Goal: Task Accomplishment & Management: Use online tool/utility

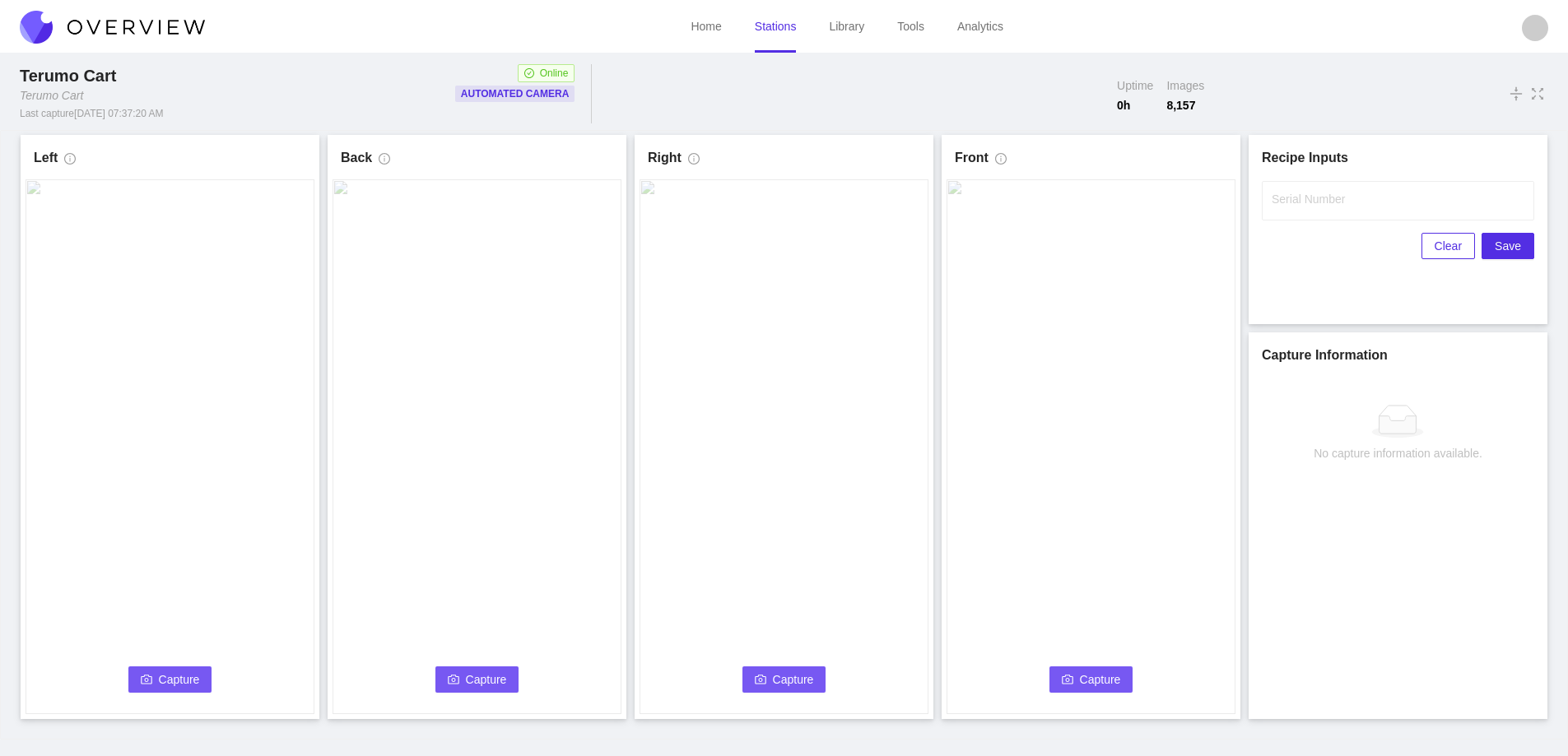
click at [164, 669] on button "Capture" at bounding box center [170, 679] width 84 height 27
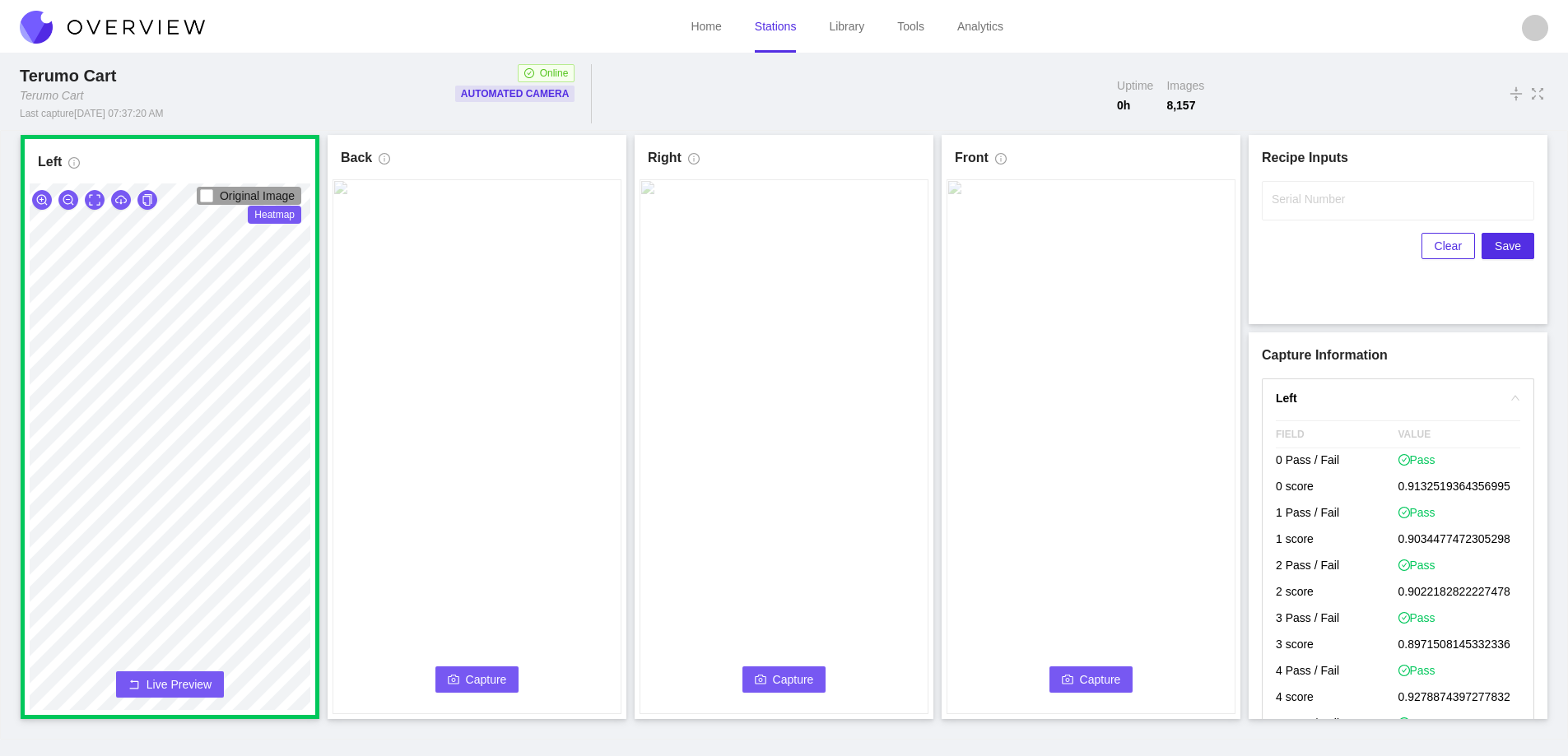
click at [483, 671] on span "Capture" at bounding box center [486, 680] width 41 height 18
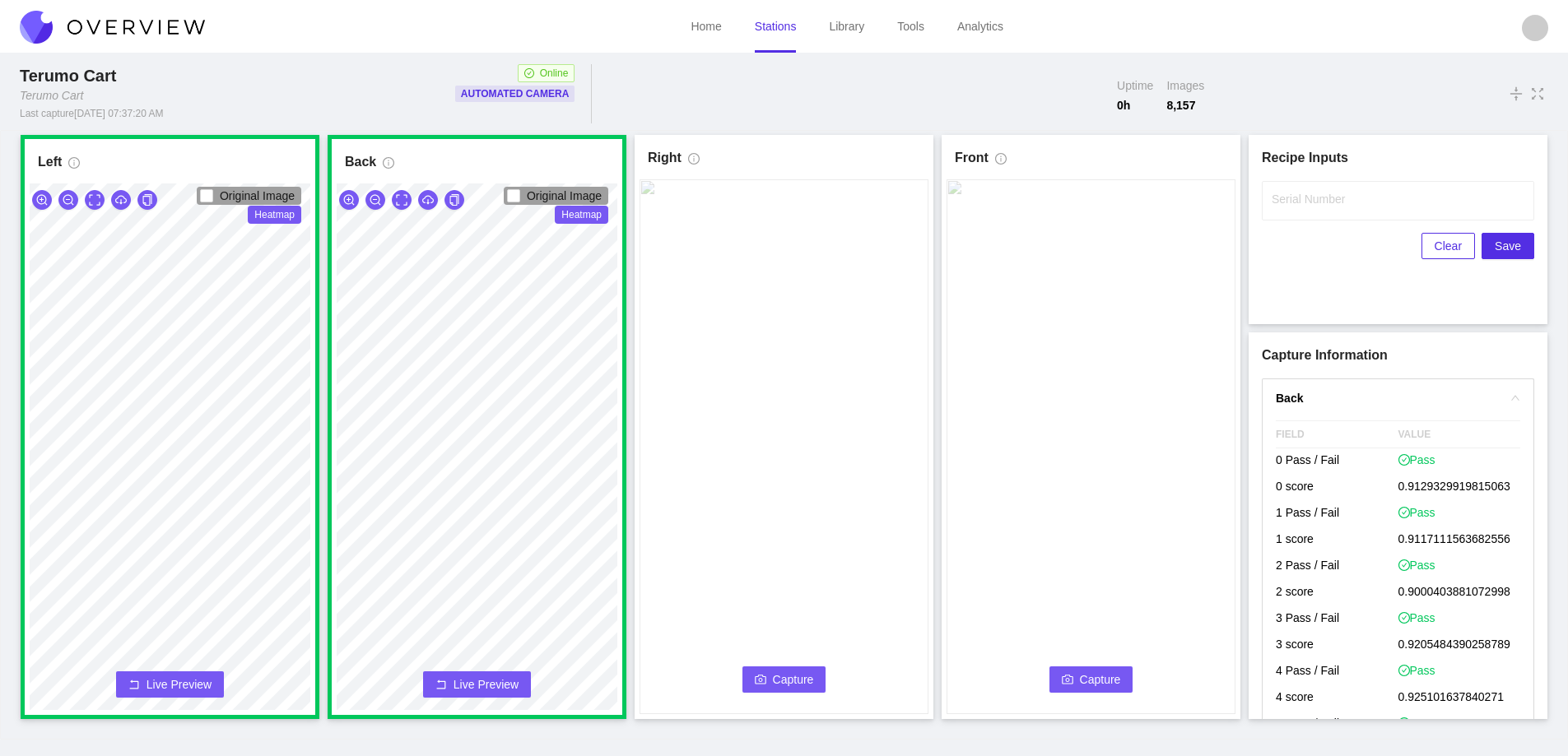
click at [776, 676] on span "Capture" at bounding box center [793, 680] width 41 height 18
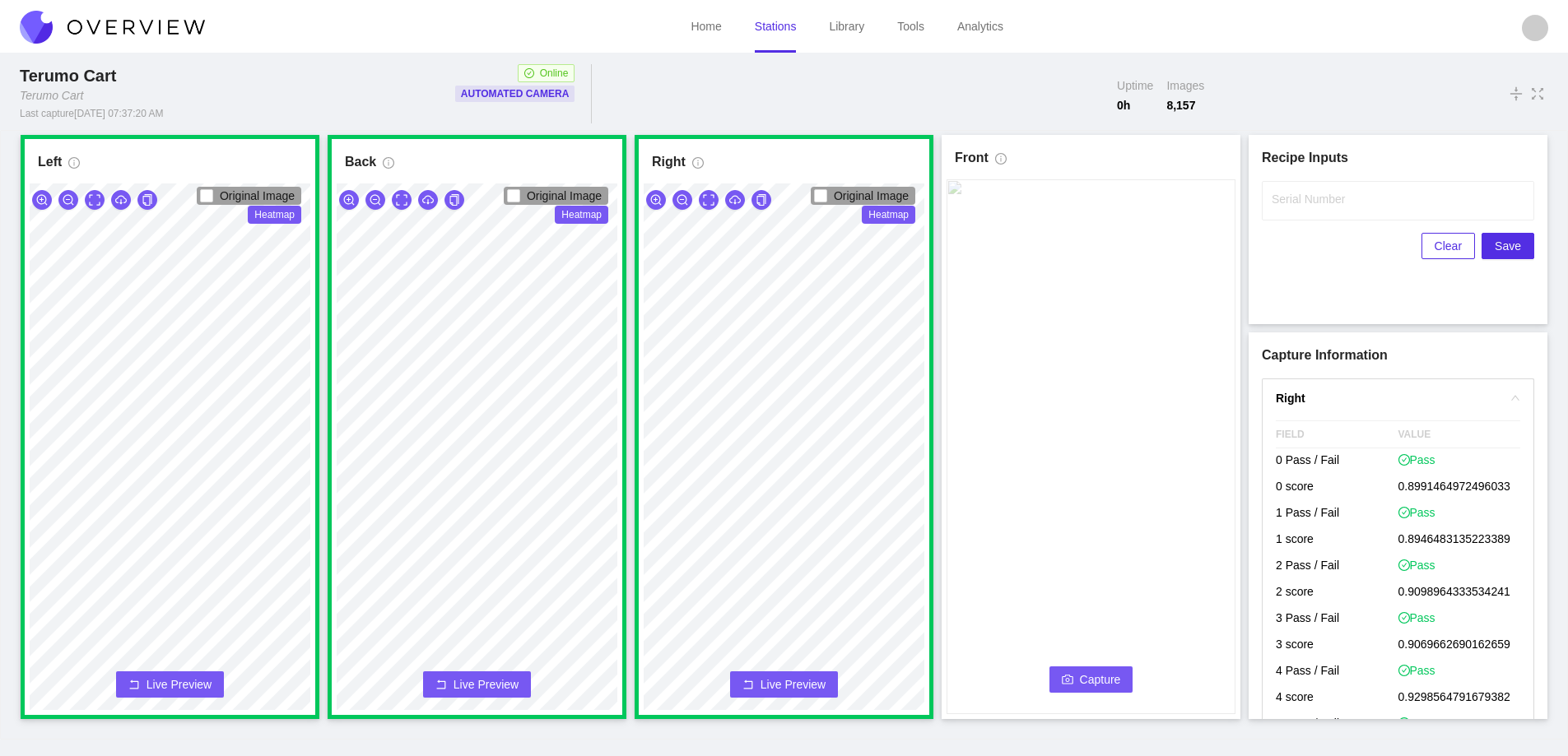
click at [1083, 674] on span "Capture" at bounding box center [1100, 680] width 41 height 18
click at [1316, 204] on label "Serial Number" at bounding box center [1309, 199] width 74 height 17
click at [1316, 204] on input "Serial Number" at bounding box center [1398, 200] width 272 height 39
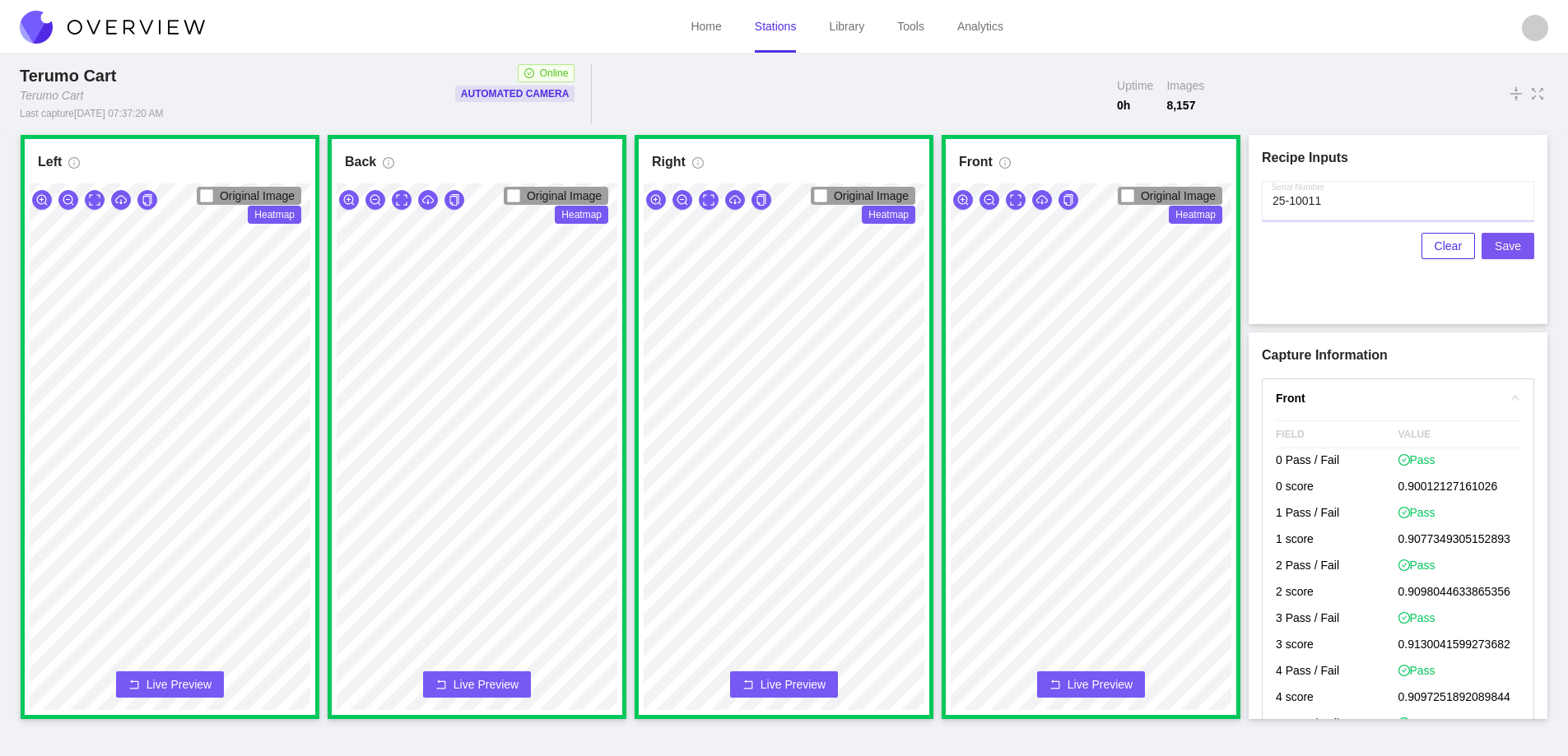
type input "25-10011"
click at [1507, 247] on span "Save" at bounding box center [1507, 246] width 27 height 18
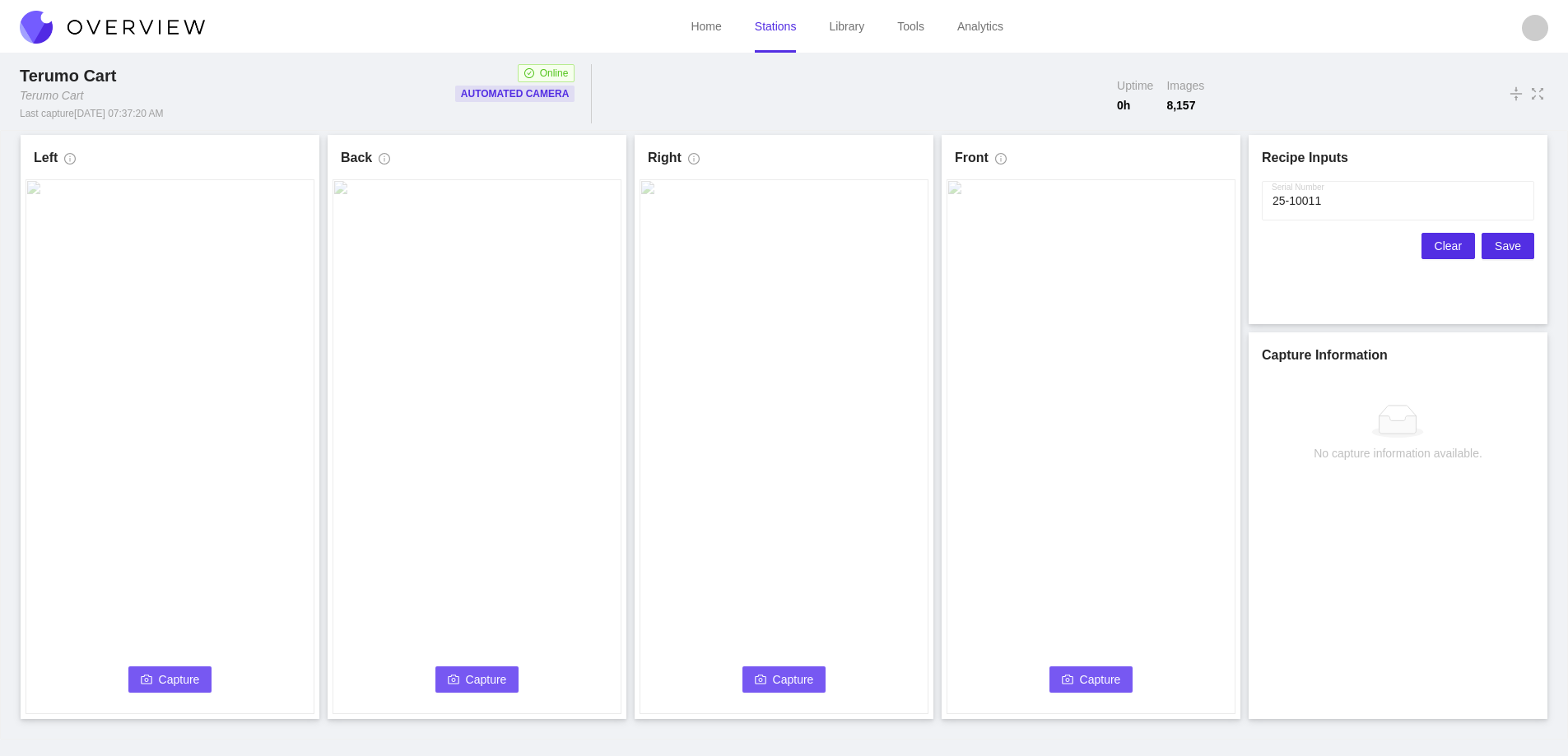
click at [1440, 243] on span "Clear" at bounding box center [1449, 246] width 28 height 18
click at [188, 671] on span "Capture" at bounding box center [179, 680] width 41 height 18
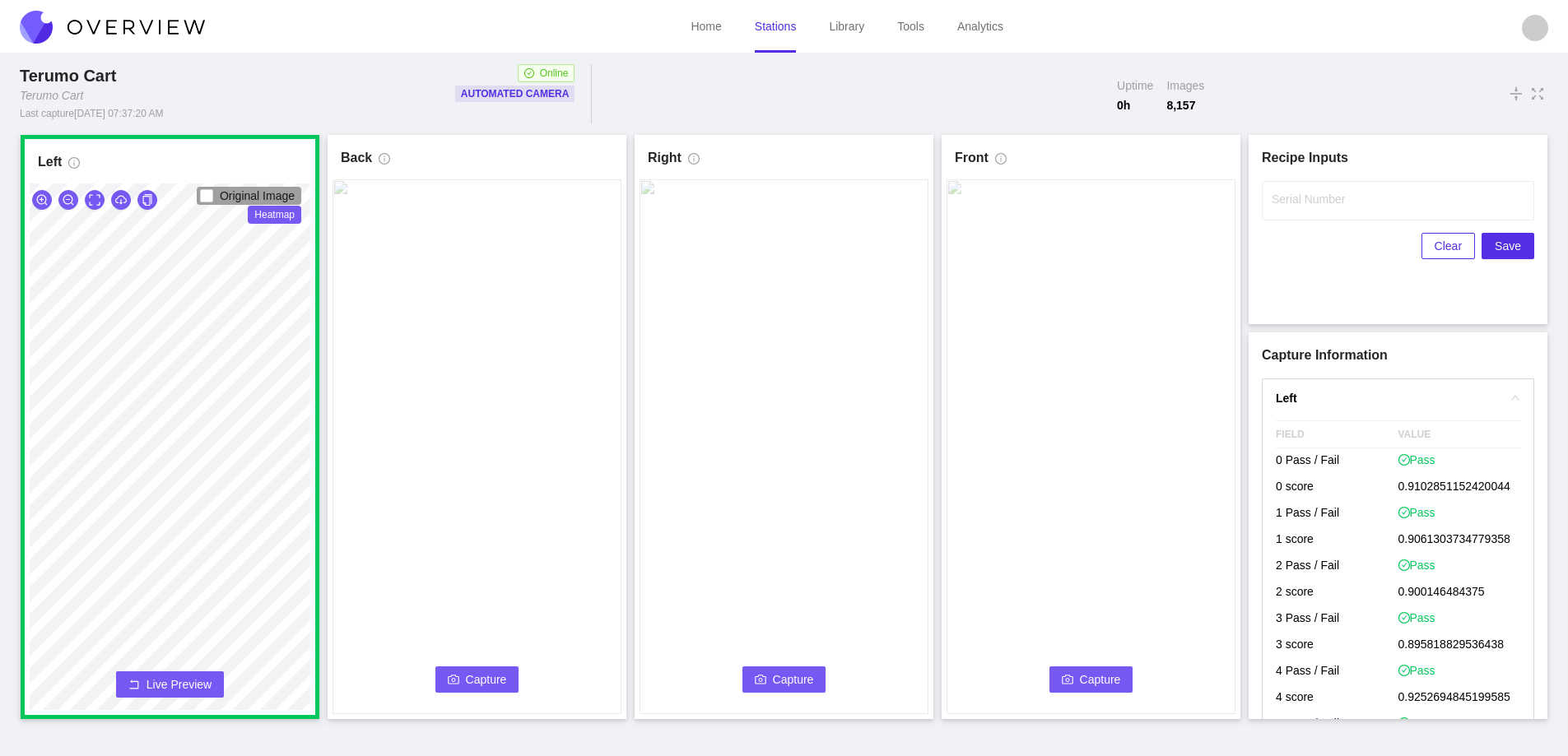
click at [495, 680] on span "Capture" at bounding box center [486, 680] width 41 height 18
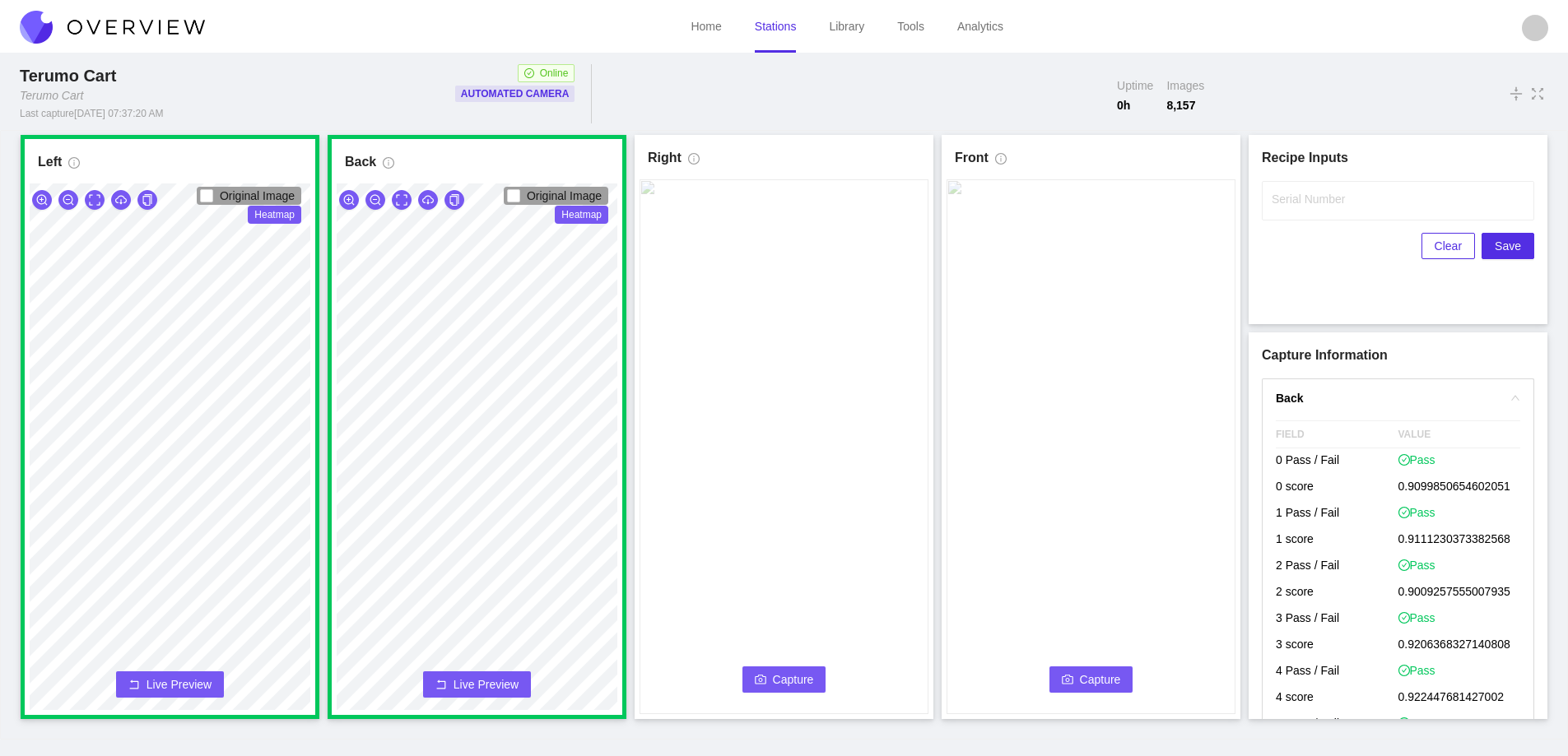
click at [766, 679] on icon "camera" at bounding box center [760, 679] width 12 height 9
click at [1296, 196] on label "Serial Number" at bounding box center [1309, 199] width 74 height 17
click at [1296, 196] on input "Serial Number" at bounding box center [1398, 200] width 272 height 39
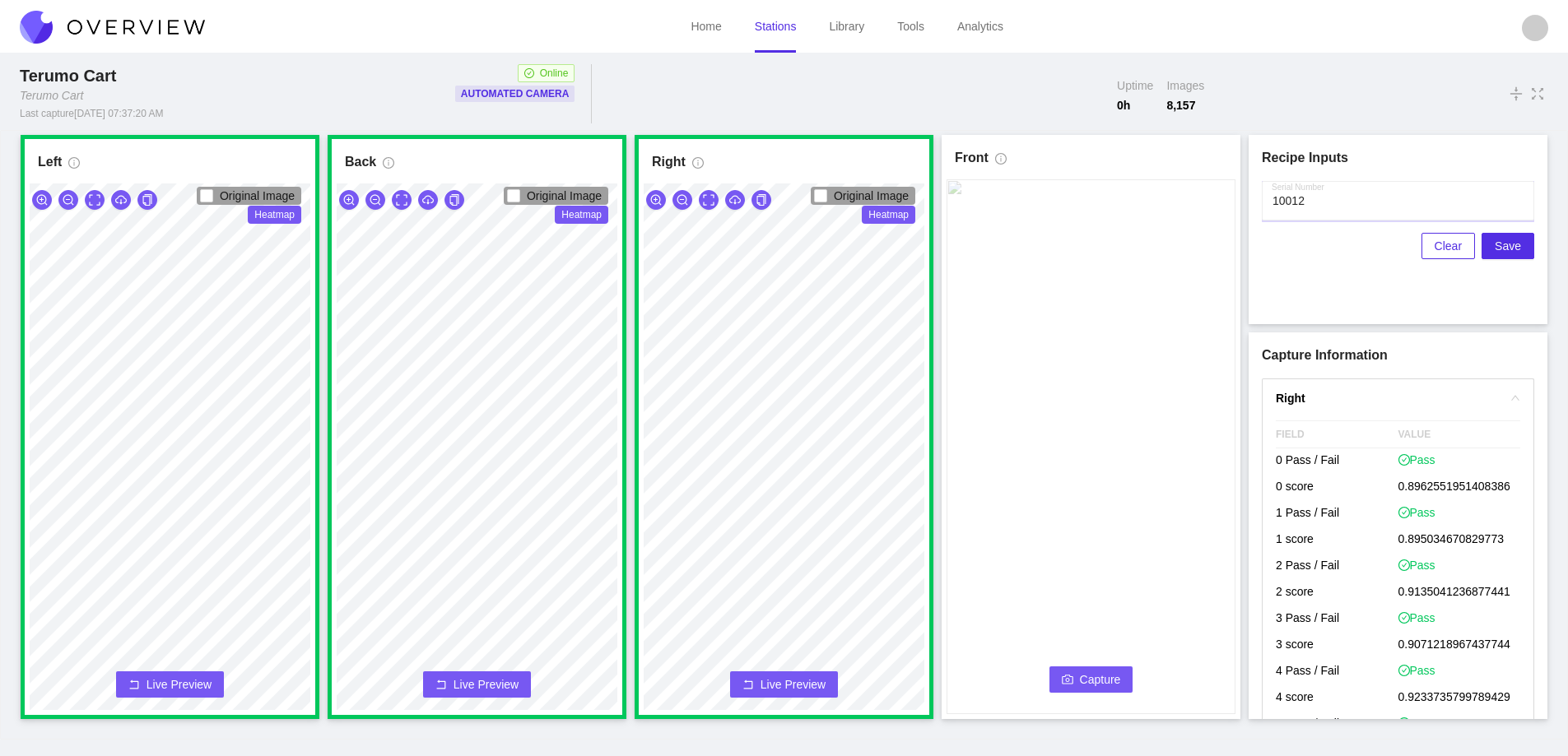
type input "10012"
click at [1086, 673] on span "Capture" at bounding box center [1100, 680] width 41 height 18
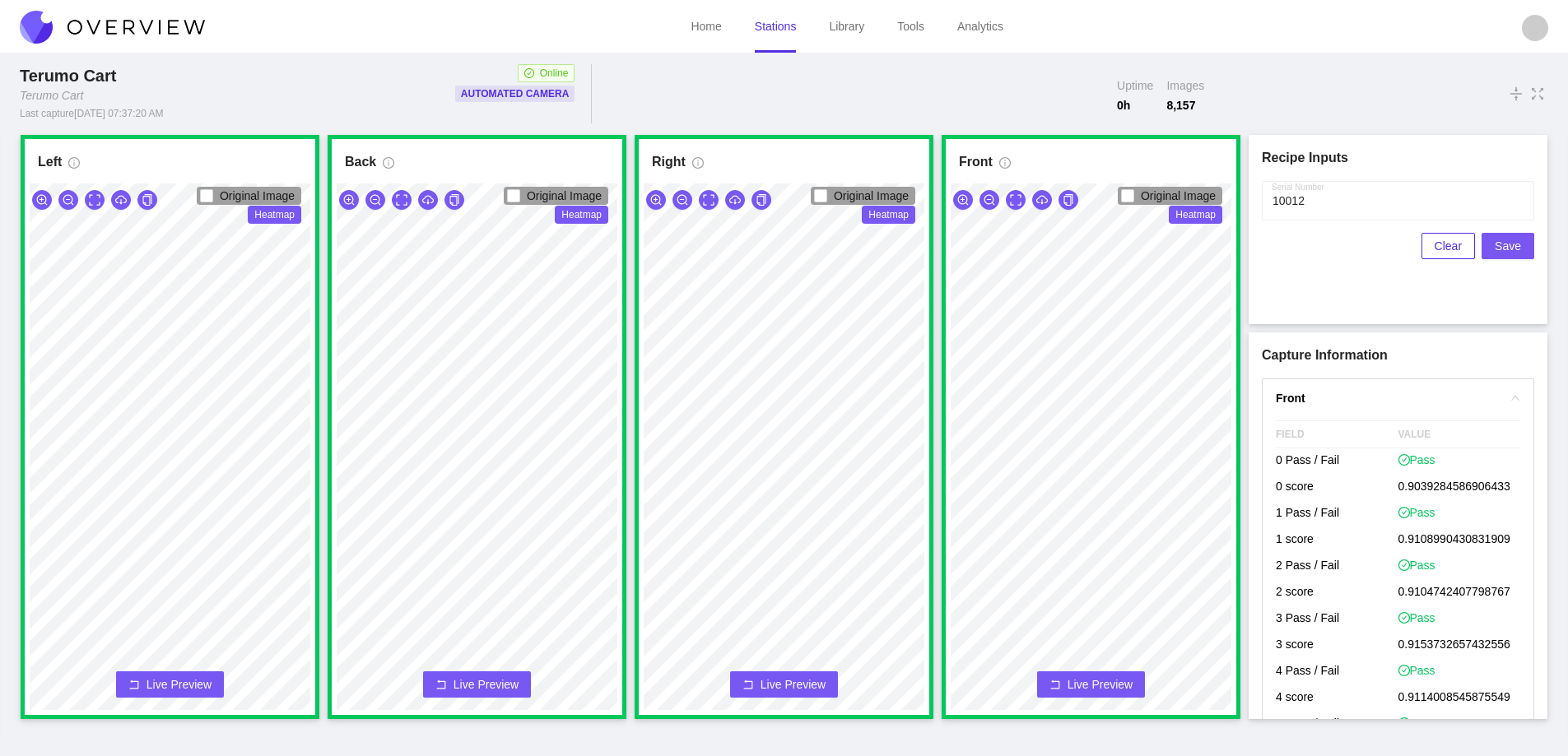
click at [1506, 248] on span "Save" at bounding box center [1507, 246] width 27 height 18
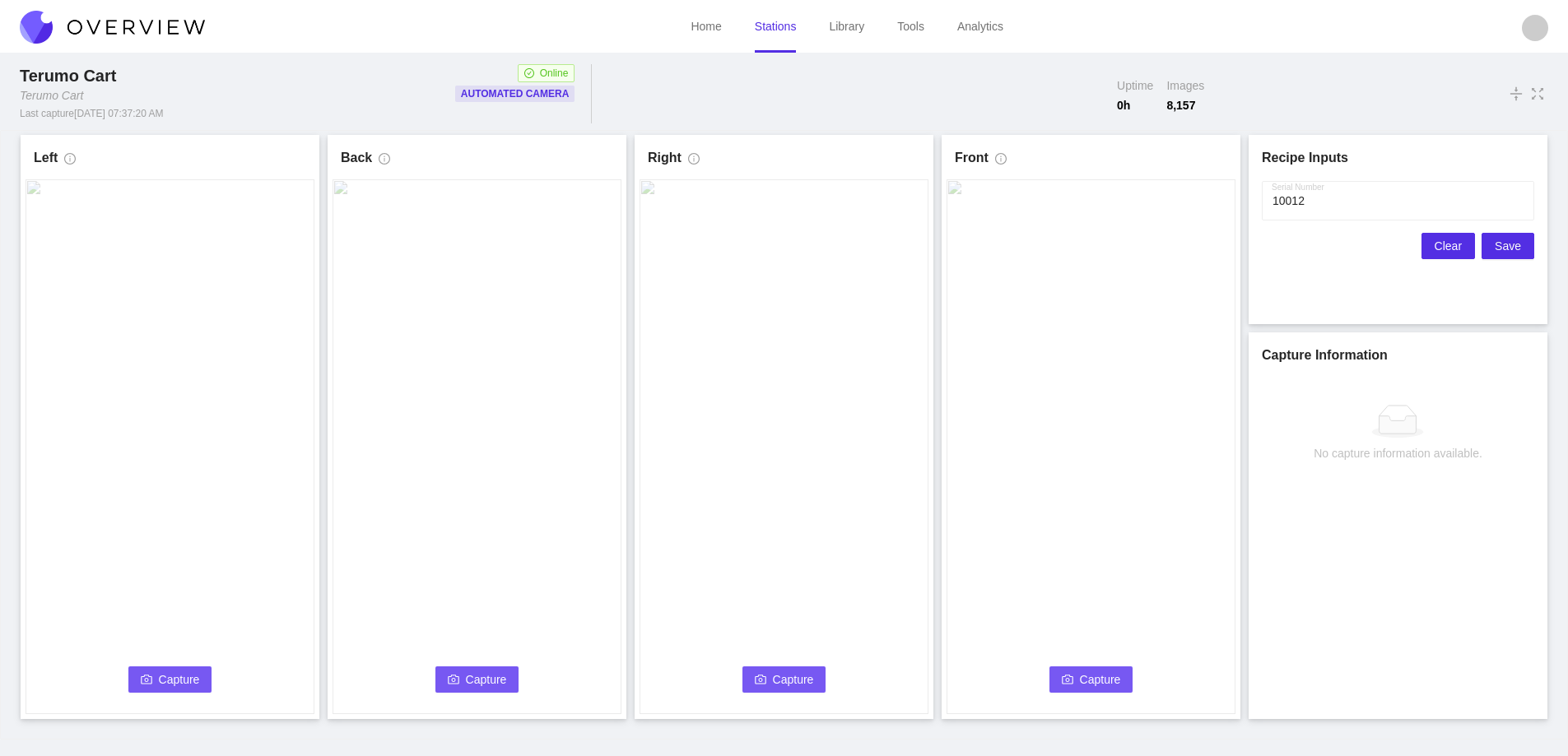
click at [1450, 245] on span "Clear" at bounding box center [1449, 246] width 28 height 18
